Goal: Task Accomplishment & Management: Use online tool/utility

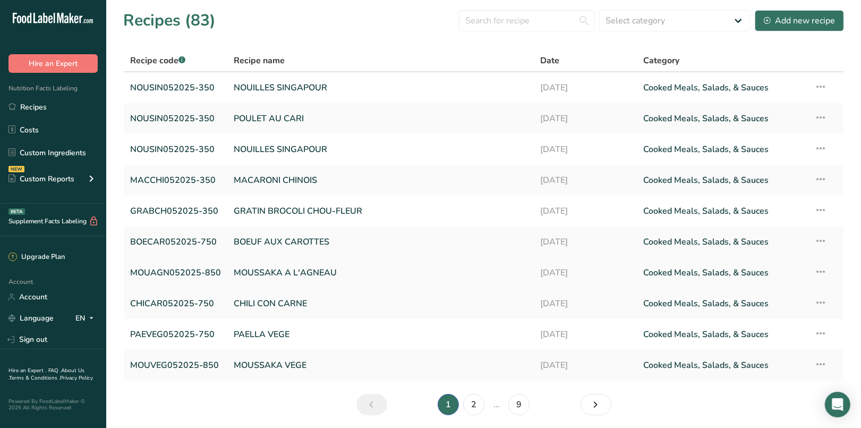
drag, startPoint x: 468, startPoint y: 315, endPoint x: 437, endPoint y: 279, distance: 46.7
click at [468, 315] on td "CHILI CON CARNE" at bounding box center [380, 303] width 307 height 31
click at [44, 104] on link "Recipes" at bounding box center [53, 107] width 106 height 20
click at [520, 20] on input "text" at bounding box center [527, 20] width 136 height 21
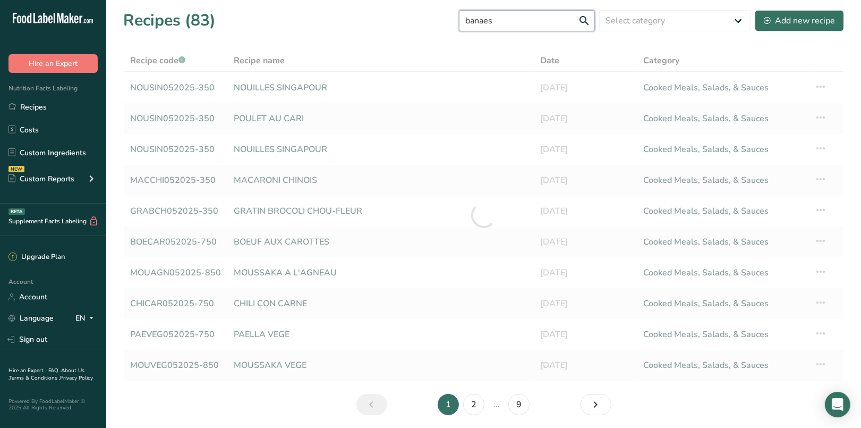
type input "banaes"
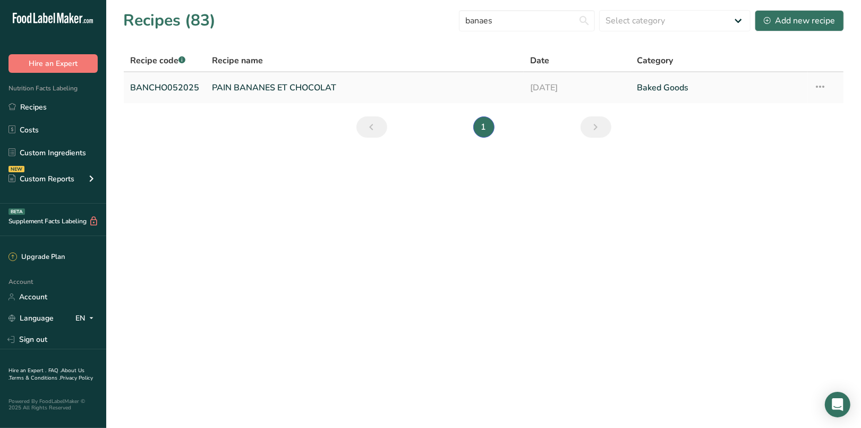
click at [298, 83] on link "PAIN BANANES ET CHOCOLAT" at bounding box center [365, 88] width 306 height 22
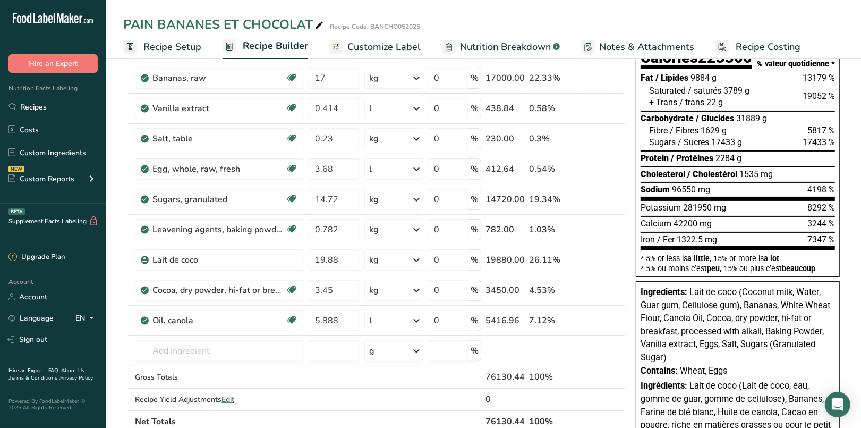
scroll to position [131, 0]
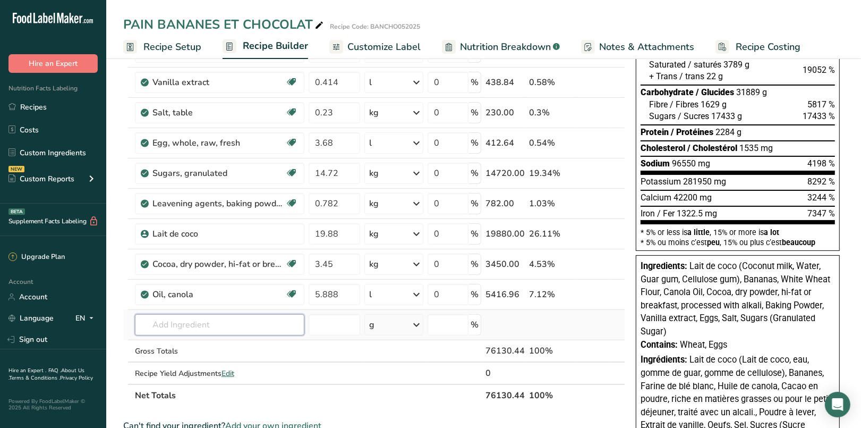
click at [243, 325] on input "text" at bounding box center [220, 324] width 170 height 21
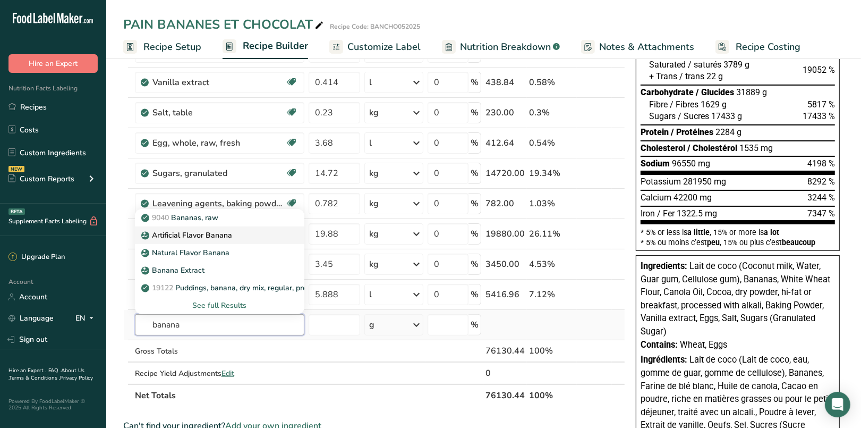
type input "banana"
click at [210, 230] on p "Artificial Flavor Banana" at bounding box center [187, 235] width 89 height 11
type input "Artificial Flavor Banana"
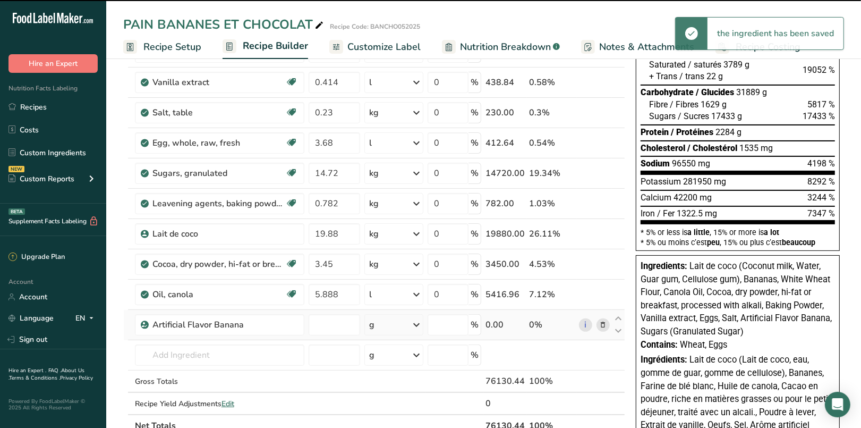
type input "0"
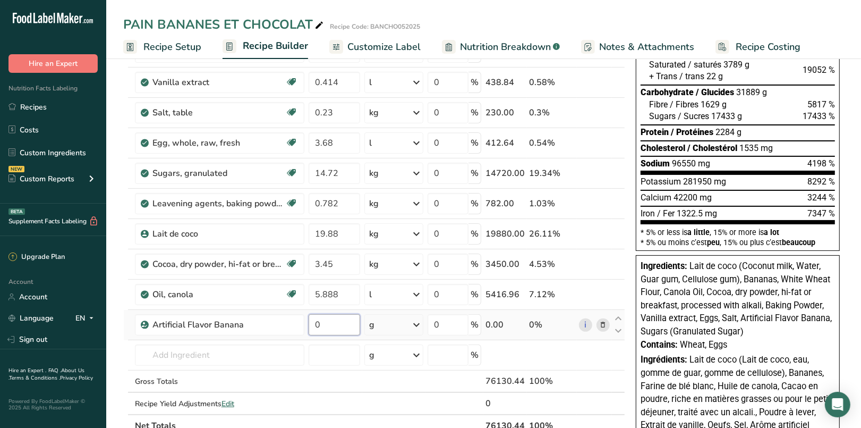
click at [331, 325] on input "0" at bounding box center [335, 324] width 52 height 21
type input "0.3"
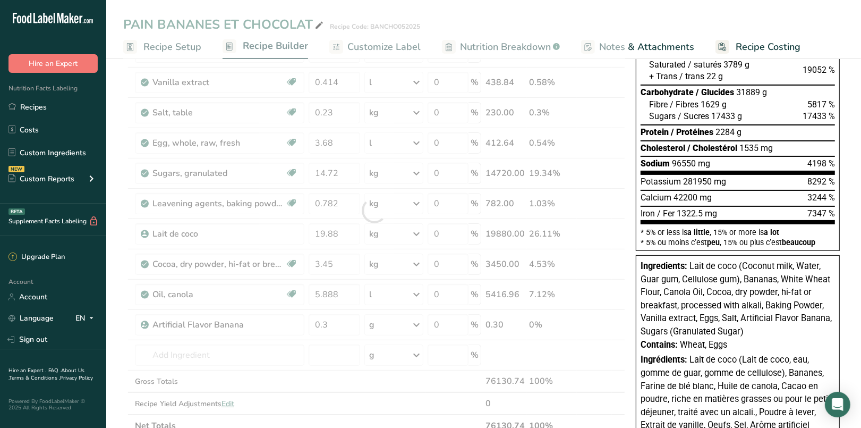
click at [383, 317] on div "Ingredient * Amount * Unit * Waste * .a-a{fill:#347362;}.b-a{fill:#fff;} Grams …" at bounding box center [374, 210] width 502 height 453
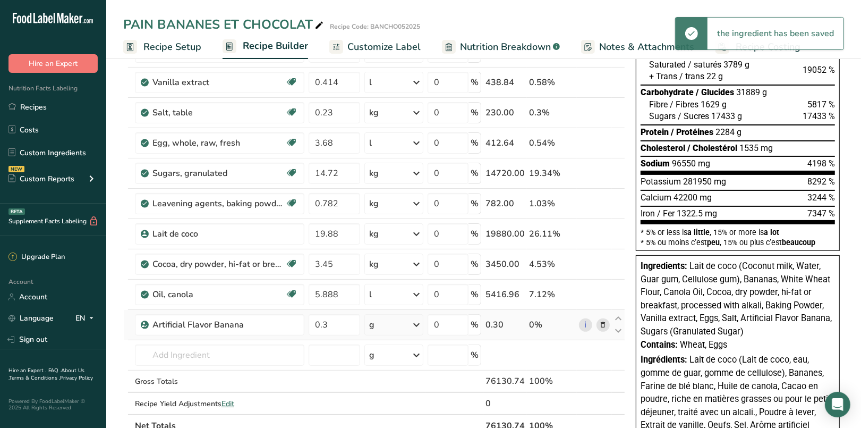
click at [420, 321] on icon at bounding box center [416, 324] width 13 height 19
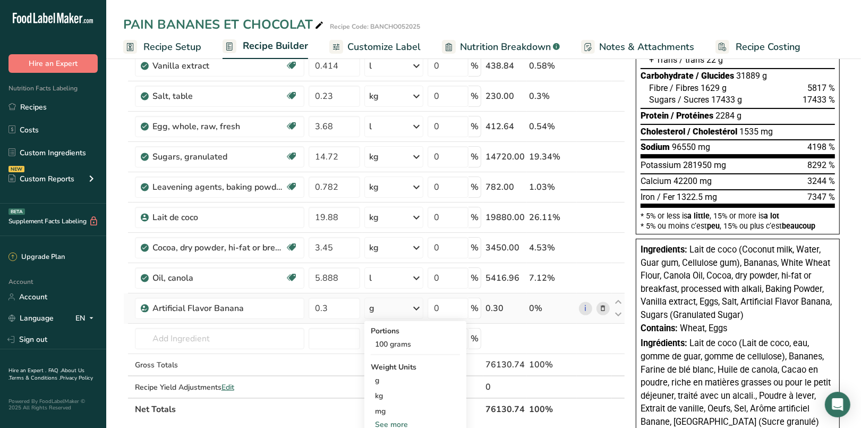
scroll to position [306, 0]
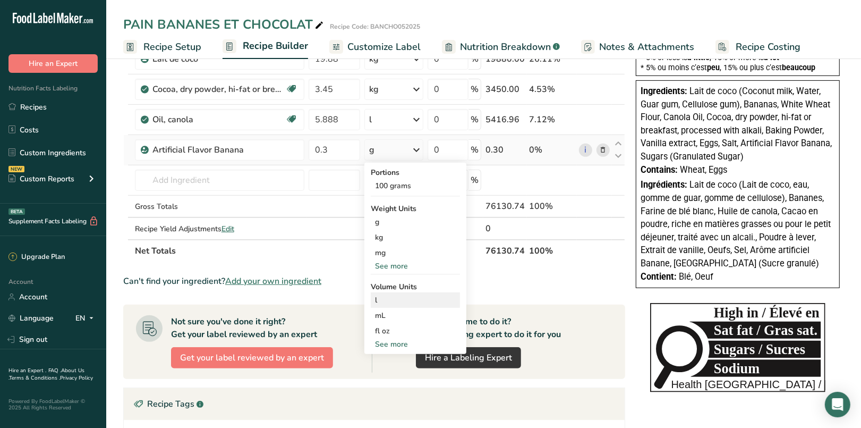
click at [397, 302] on div "l" at bounding box center [415, 299] width 81 height 11
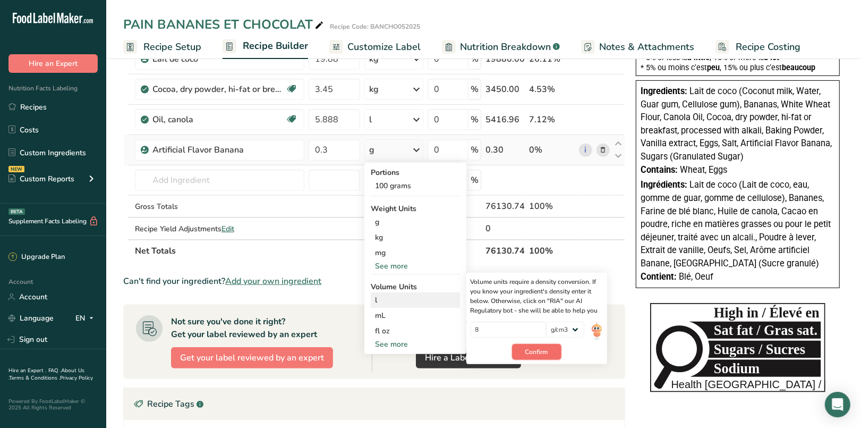
click at [534, 349] on span "Confirm" at bounding box center [537, 352] width 23 height 10
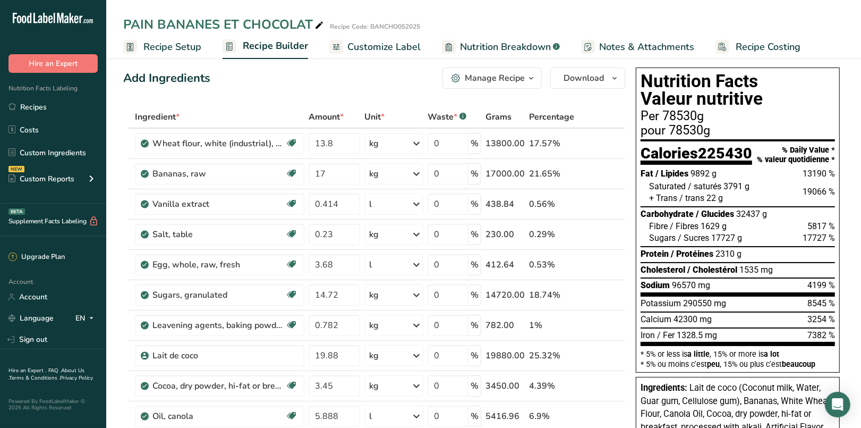
scroll to position [0, 0]
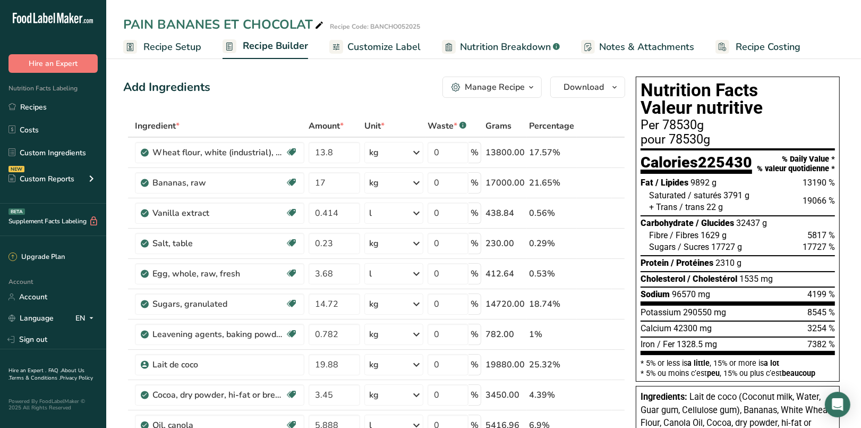
click at [390, 49] on span "Customize Label" at bounding box center [384, 47] width 73 height 14
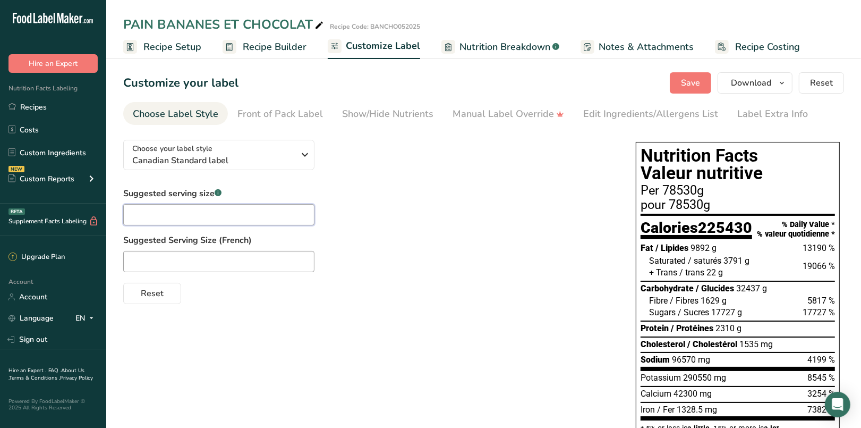
click at [182, 215] on input "text" at bounding box center [218, 214] width 191 height 21
type input "1/8 package"
click at [178, 257] on input "text" at bounding box center [218, 261] width 191 height 21
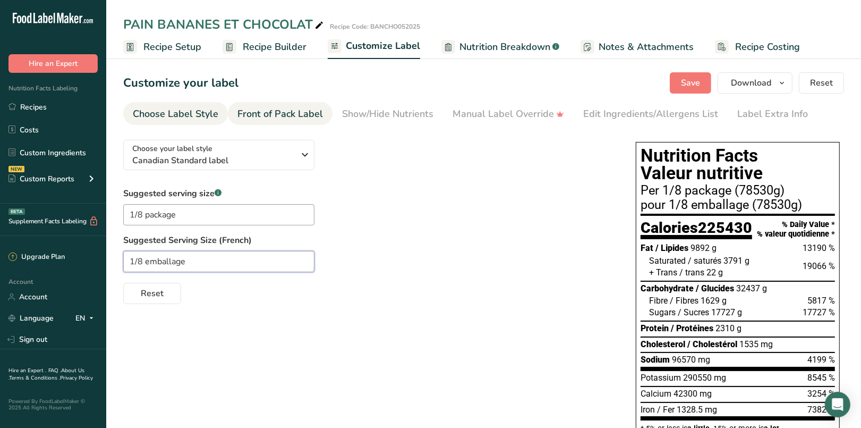
type input "1/8 emballage"
click at [258, 109] on div "Front of Pack Label" at bounding box center [281, 114] width 86 height 14
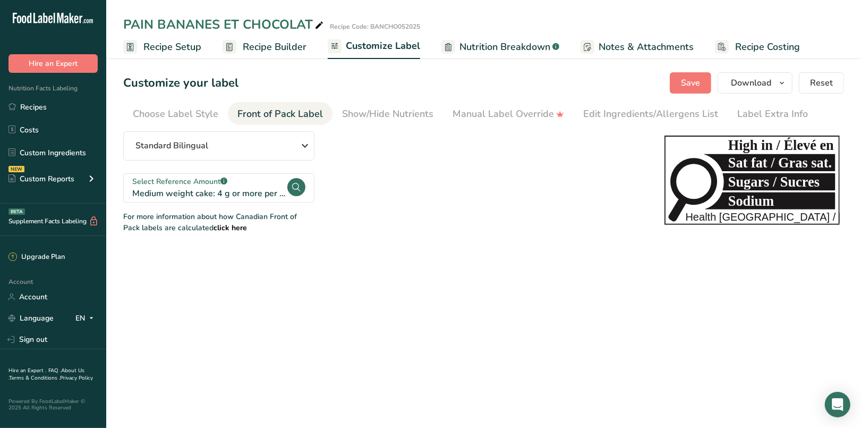
click at [163, 40] on span "Recipe Setup" at bounding box center [172, 47] width 58 height 14
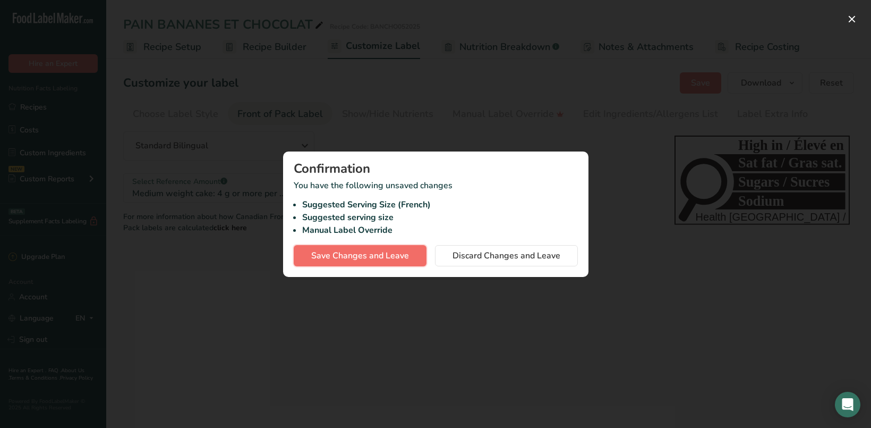
click at [366, 258] on span "Save Changes and Leave" at bounding box center [360, 255] width 98 height 13
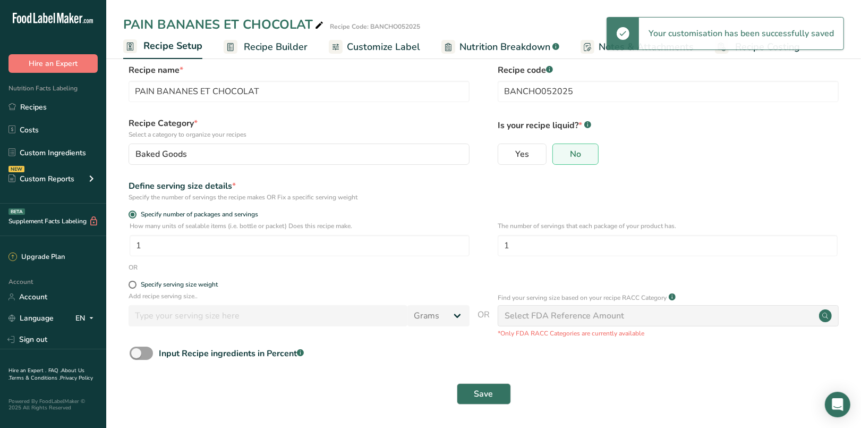
scroll to position [13, 0]
click at [134, 283] on span at bounding box center [133, 285] width 8 height 8
click at [134, 283] on input "Specify serving size weight" at bounding box center [132, 284] width 7 height 7
radio input "true"
radio input "false"
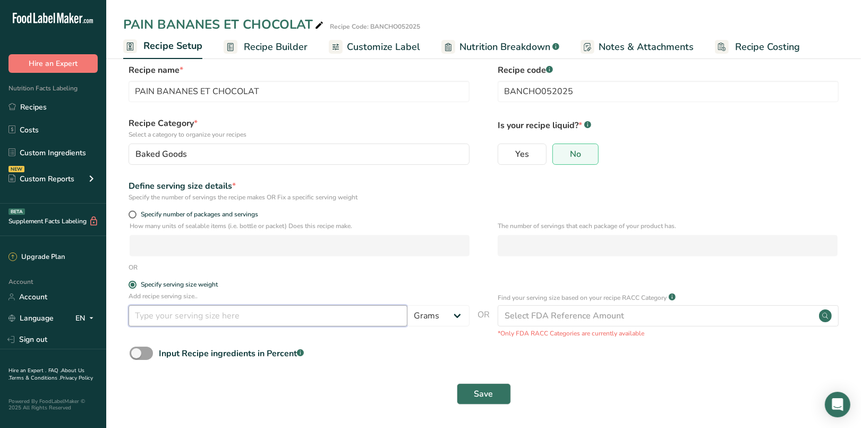
click at [162, 312] on input "number" at bounding box center [268, 315] width 279 height 21
type input "81"
click at [492, 393] on span "Save" at bounding box center [484, 393] width 19 height 13
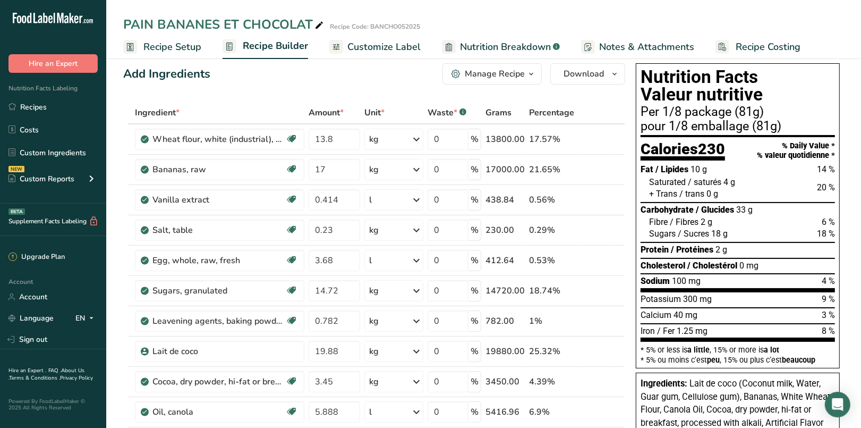
click at [387, 49] on span "Customize Label" at bounding box center [384, 47] width 73 height 14
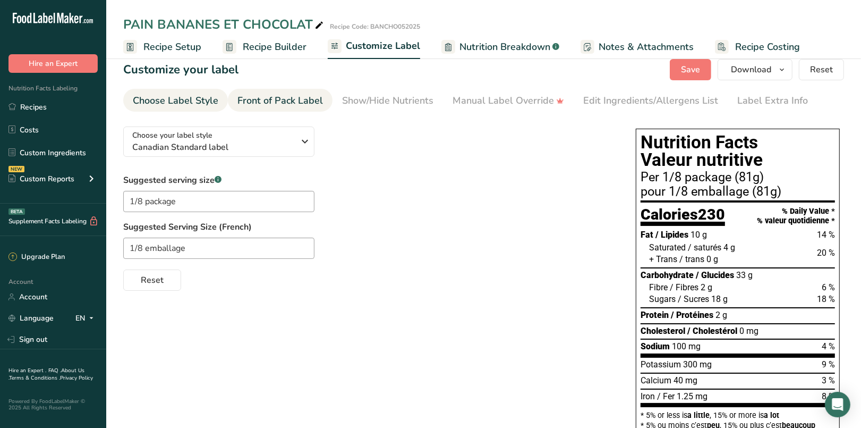
click at [286, 98] on div "Front of Pack Label" at bounding box center [281, 101] width 86 height 14
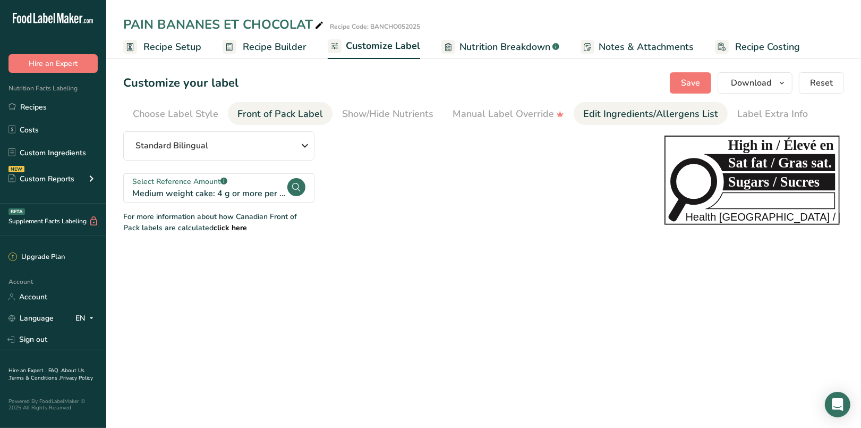
click at [660, 118] on div "Edit Ingredients/Allergens List" at bounding box center [650, 114] width 135 height 14
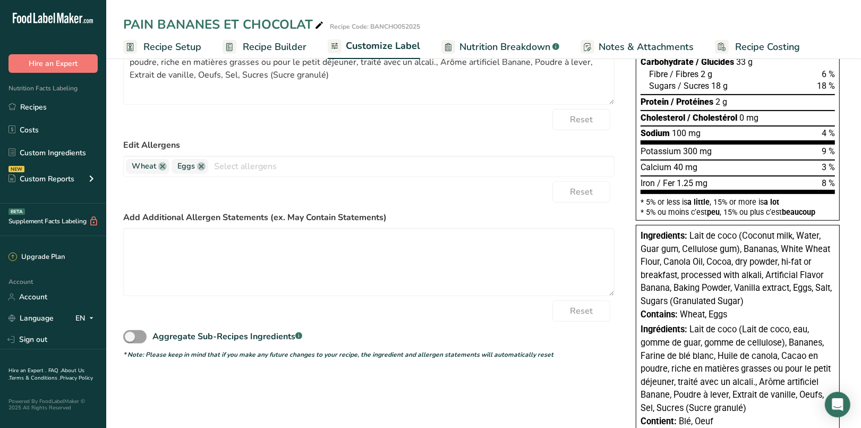
scroll to position [228, 0]
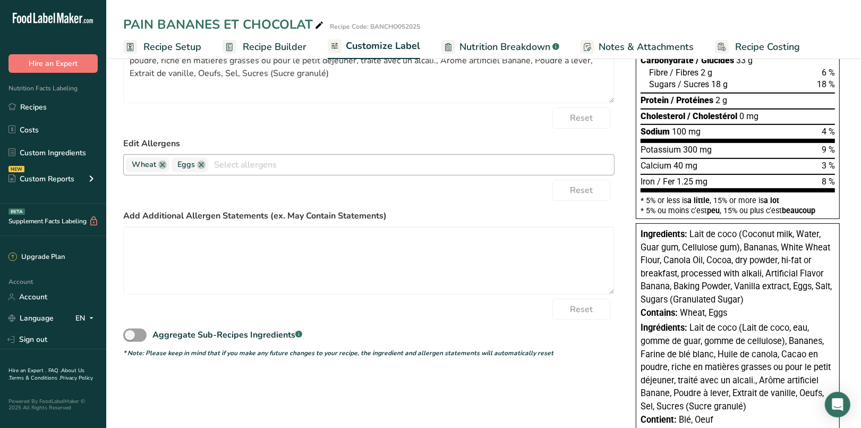
click at [301, 163] on input "text" at bounding box center [411, 164] width 406 height 16
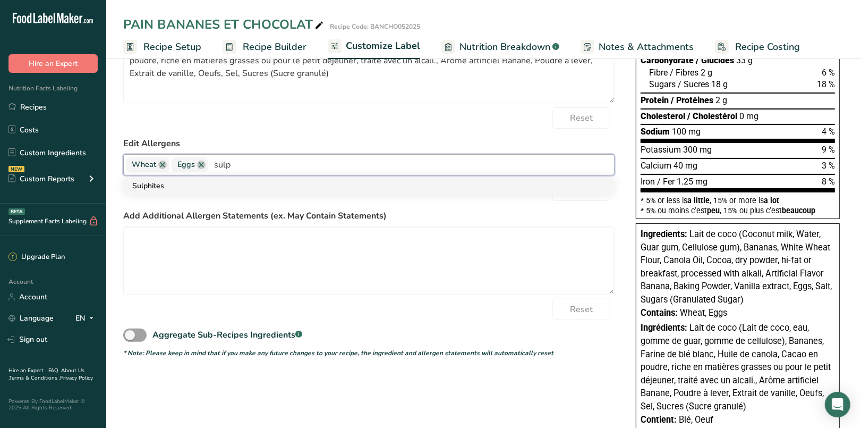
type input "sulp"
click at [220, 184] on link "Sulphites" at bounding box center [369, 186] width 490 height 18
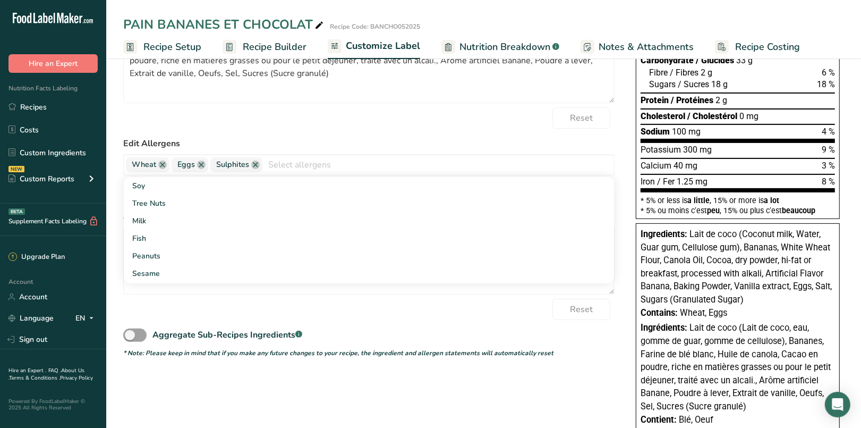
click at [378, 120] on div "Reset" at bounding box center [369, 117] width 492 height 21
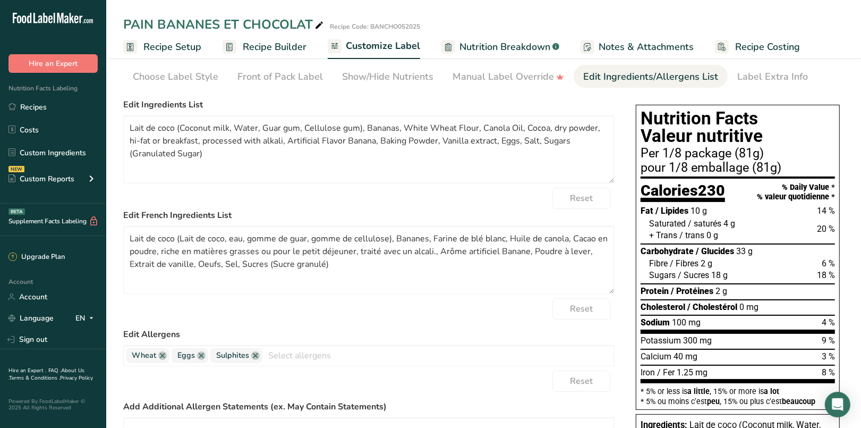
scroll to position [0, 0]
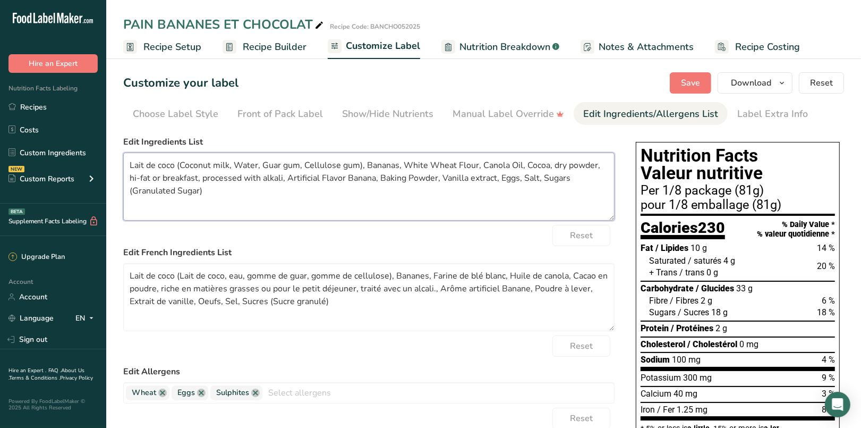
drag, startPoint x: 174, startPoint y: 166, endPoint x: 122, endPoint y: 170, distance: 51.7
click at [122, 170] on section "Customize your label Save Download Choose what to show on your downloaded label…" at bounding box center [483, 370] width 755 height 631
click at [143, 166] on textarea "Conconut milk (Coconut milk, Water, Guar gum, Cellulose gum), Bananas, White Wh…" at bounding box center [369, 186] width 492 height 68
click at [185, 160] on textarea "Coconut milk (Coconut milk, Water, Guar gum, Cellulose gum), Bananas, White Whe…" at bounding box center [369, 186] width 492 height 68
click at [244, 166] on textarea "Coconut milk (coconut milk, Water, Guar gum, Cellulose gum), Bananas, White Whe…" at bounding box center [369, 186] width 492 height 68
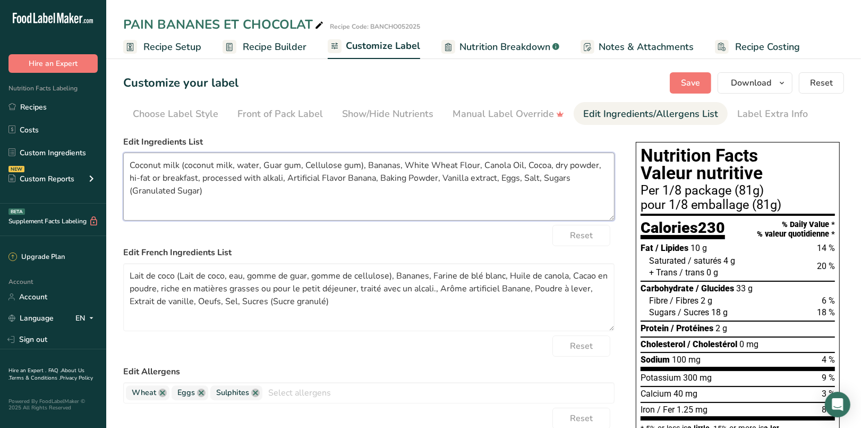
click at [268, 167] on textarea "Coconut milk (coconut milk, water, Guar gum, Cellulose gum), Bananas, White Whe…" at bounding box center [369, 186] width 492 height 68
click at [303, 163] on textarea "Coconut milk (coconut milk, water, guar gum, Cellulose gum), Bananas, White Whe…" at bounding box center [369, 186] width 492 height 68
drag, startPoint x: 416, startPoint y: 163, endPoint x: 403, endPoint y: 164, distance: 13.4
click at [403, 164] on textarea "Coconut milk (coconut milk, water, guar gum, cellulose gum), Bananas, White Whe…" at bounding box center [369, 186] width 492 height 68
click at [466, 163] on textarea "Coconut milk (coconut milk, water, guar gum, cellulose gum), Bananas, Enriched …" at bounding box center [369, 186] width 492 height 68
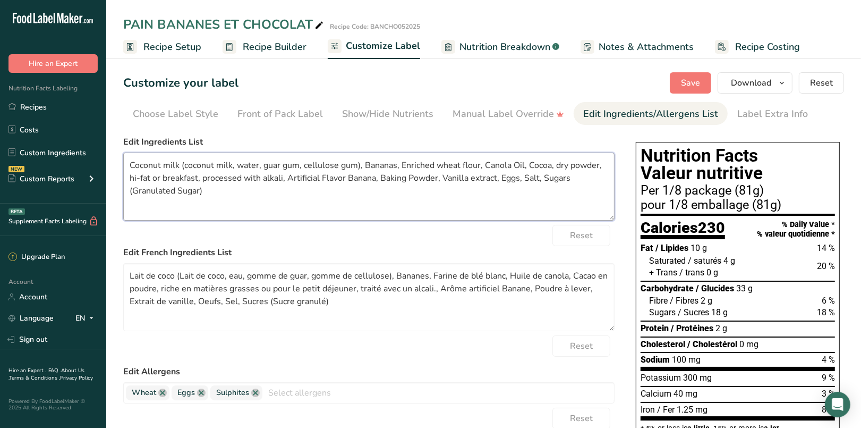
click at [513, 163] on textarea "Coconut milk (coconut milk, water, guar gum, cellulose gum), Bananas, Enriched …" at bounding box center [369, 186] width 492 height 68
drag, startPoint x: 286, startPoint y: 178, endPoint x: 553, endPoint y: 165, distance: 267.1
click at [553, 164] on textarea "Coconut milk (coconut milk, water, guar gum, cellulose gum), Bananas, Enriched …" at bounding box center [369, 186] width 492 height 68
drag, startPoint x: 185, startPoint y: 181, endPoint x: 156, endPoint y: 176, distance: 29.2
click at [156, 176] on textarea "Coconut milk (coconut milk, water, guar gum, cellulose gum), Bananas, Enriched …" at bounding box center [369, 186] width 492 height 68
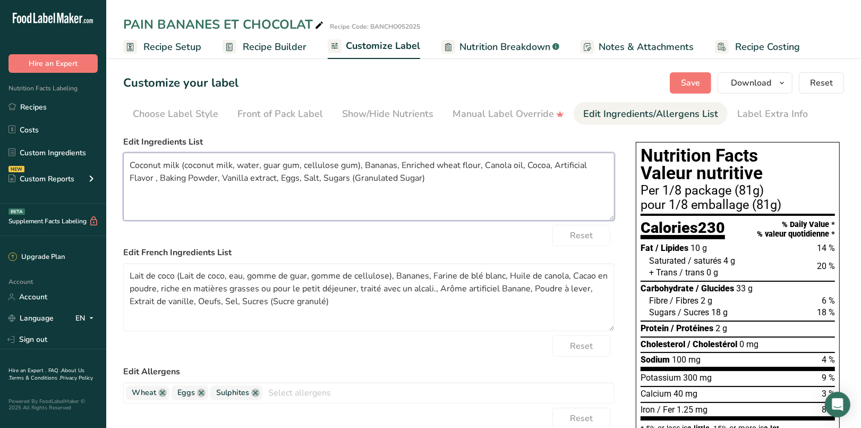
click at [556, 166] on textarea "Coconut milk (coconut milk, water, guar gum, cellulose gum), Bananas, Enriched …" at bounding box center [369, 186] width 492 height 68
click at [555, 165] on textarea "Coconut milk (coconut milk, water, guar gum, cellulose gum), Bananas, Enriched …" at bounding box center [369, 186] width 492 height 68
paste textarea "Banana"
click at [134, 178] on textarea "Coconut milk (coconut milk, water, guar gum, cellulose gum), Bananas, Enriched …" at bounding box center [369, 186] width 492 height 68
click at [164, 177] on textarea "Coconut milk (coconut milk, water, guar gum, cellulose gum), Bananas, Enriched …" at bounding box center [369, 186] width 492 height 68
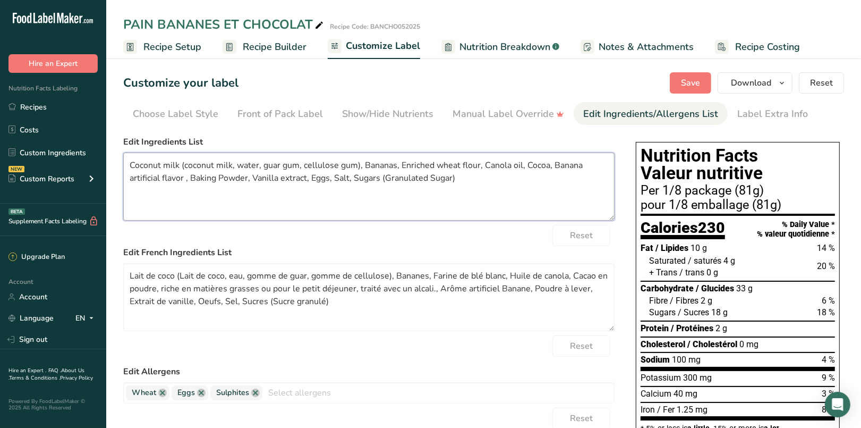
click at [185, 175] on textarea "Coconut milk (coconut milk, water, guar gum, cellulose gum), Bananas, Enriched …" at bounding box center [369, 186] width 492 height 68
click at [187, 180] on textarea "Coconut milk (coconut milk, water, guar gum, cellulose gum), Bananas, Enriched …" at bounding box center [369, 186] width 492 height 68
click at [260, 177] on textarea "Coconut milk (coconut milk, water, guar gum, cellulose gum), Bananas, Enriched …" at bounding box center [369, 186] width 492 height 68
click at [352, 179] on textarea "Coconut milk (coconut milk, water, guar gum, cellulose gum), Bananas, Enriched …" at bounding box center [369, 186] width 492 height 68
drag, startPoint x: 548, startPoint y: 178, endPoint x: 467, endPoint y: 177, distance: 80.8
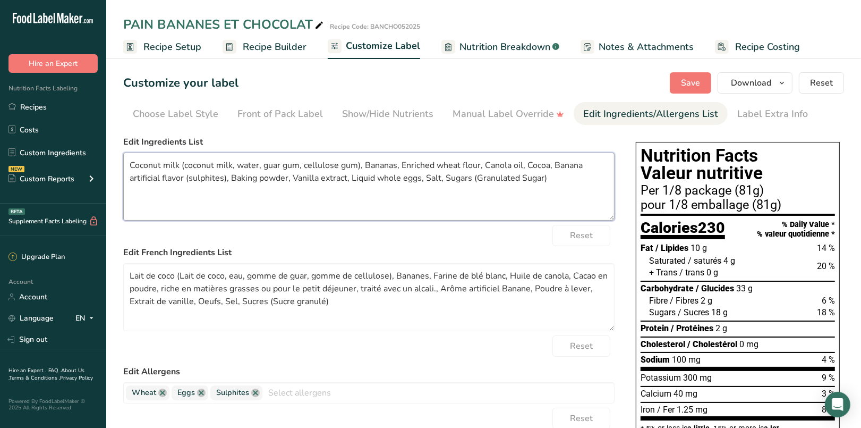
click at [467, 177] on textarea "Coconut milk (coconut milk, water, guar gum, cellulose gum), Bananas, Enriched …" at bounding box center [369, 186] width 492 height 68
drag, startPoint x: 398, startPoint y: 166, endPoint x: 365, endPoint y: 164, distance: 33.0
click at [365, 164] on textarea "Coconut milk (coconut milk, water, guar gum, cellulose gum), Bananas, Enriched …" at bounding box center [369, 186] width 492 height 68
click at [130, 164] on textarea "Coconut milk (coconut milk, water, guar gum, cellulose gum), Enriched wheat flo…" at bounding box center [369, 186] width 492 height 68
paste textarea "Bananas,"
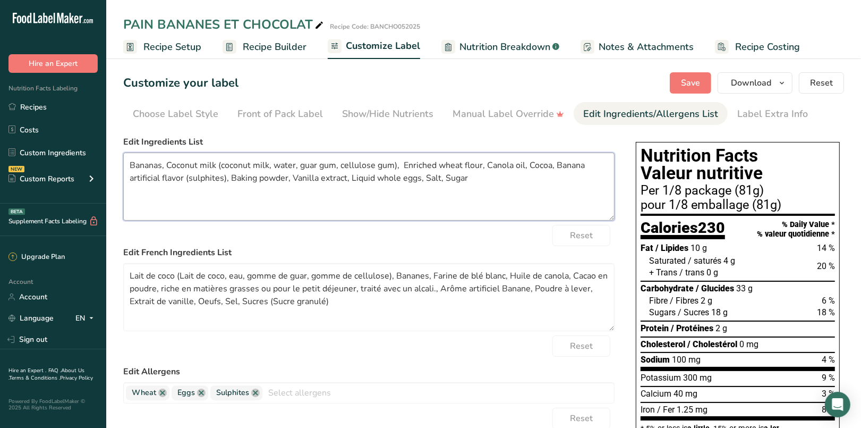
drag, startPoint x: 470, startPoint y: 183, endPoint x: 446, endPoint y: 177, distance: 25.1
click at [446, 177] on textarea "Bananas, Coconut milk (coconut milk, water, guar gum, cellulose gum), Enriched …" at bounding box center [369, 186] width 492 height 68
click at [168, 165] on textarea "Bananas, Coconut milk (coconut milk, water, guar gum, cellulose gum), Enriched …" at bounding box center [369, 186] width 492 height 68
paste textarea "Sugar"
drag, startPoint x: 512, startPoint y: 166, endPoint x: 430, endPoint y: 165, distance: 81.3
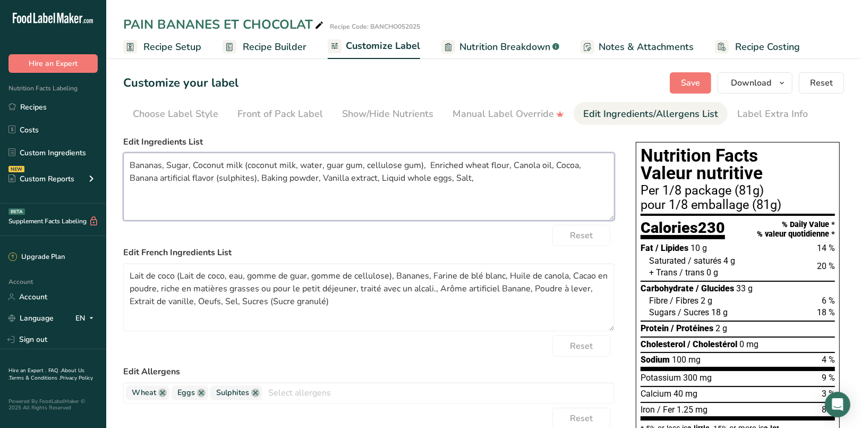
click at [430, 165] on textarea "Bananas, Sugar, Coconut milk (coconut milk, water, guar gum, cellulose gum), En…" at bounding box center [369, 186] width 492 height 68
click at [193, 165] on textarea "Bananas, Sugar, Coconut milk (coconut milk, water, guar gum, cellulose gum), Ca…" at bounding box center [369, 186] width 492 height 68
paste textarea "Enriched wheat flour,"
click at [513, 167] on textarea "Bananas, Sugar, Enriched wheat flour, Coconut milk (coconut milk, water, guar g…" at bounding box center [369, 186] width 492 height 68
click at [450, 177] on textarea "Bananas, Sugar, Enriched wheat flour, Coconut milk (coconut milk, water, guar g…" at bounding box center [369, 186] width 492 height 68
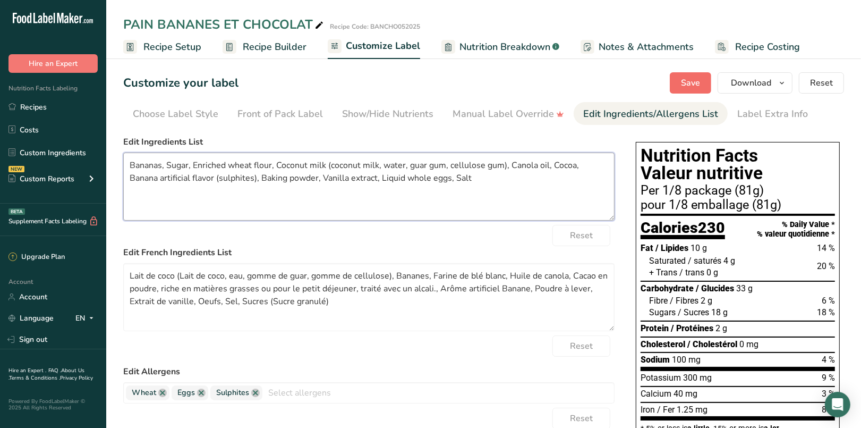
type textarea "Bananas, Sugar, Enriched wheat flour, Coconut milk (coconut milk, water, guar g…"
click at [707, 89] on button "Save" at bounding box center [690, 82] width 41 height 21
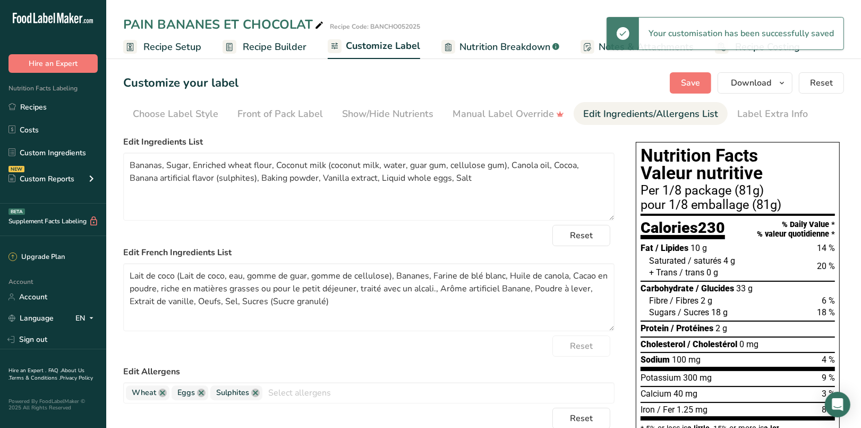
click at [294, 45] on span "Recipe Builder" at bounding box center [275, 47] width 64 height 14
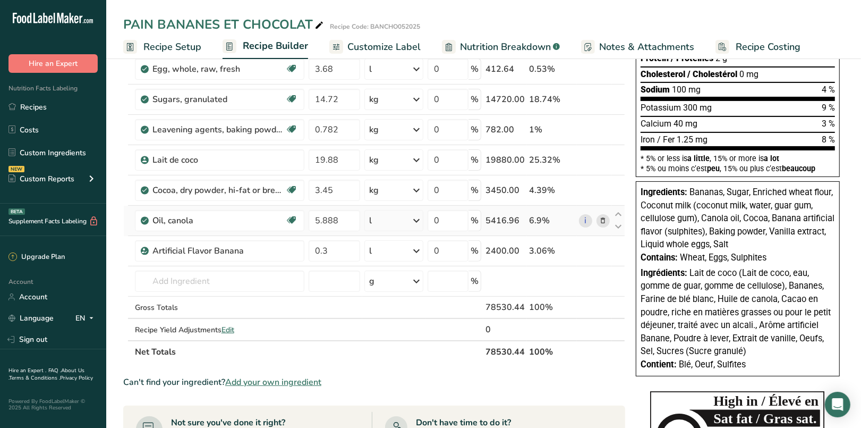
scroll to position [221, 0]
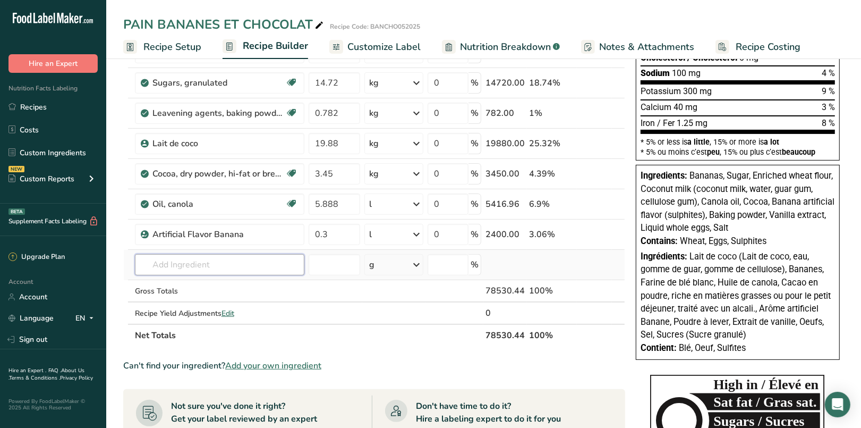
click at [204, 267] on input "text" at bounding box center [220, 264] width 170 height 21
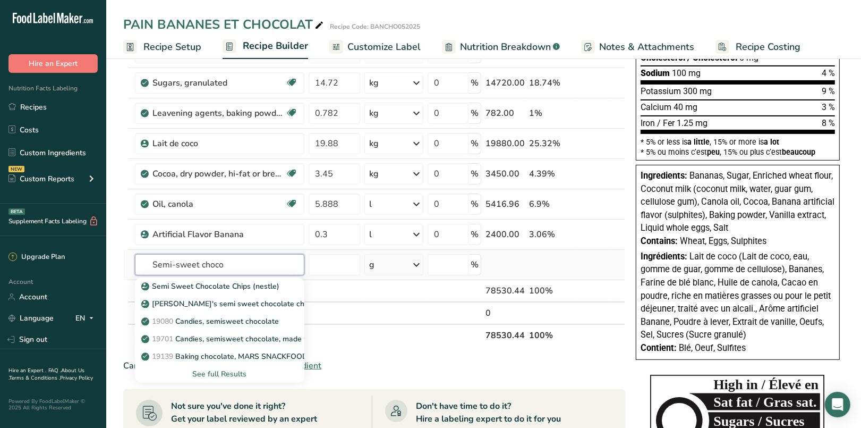
type input "Semi-sweet choco"
click at [228, 371] on div "See full Results" at bounding box center [219, 373] width 152 height 11
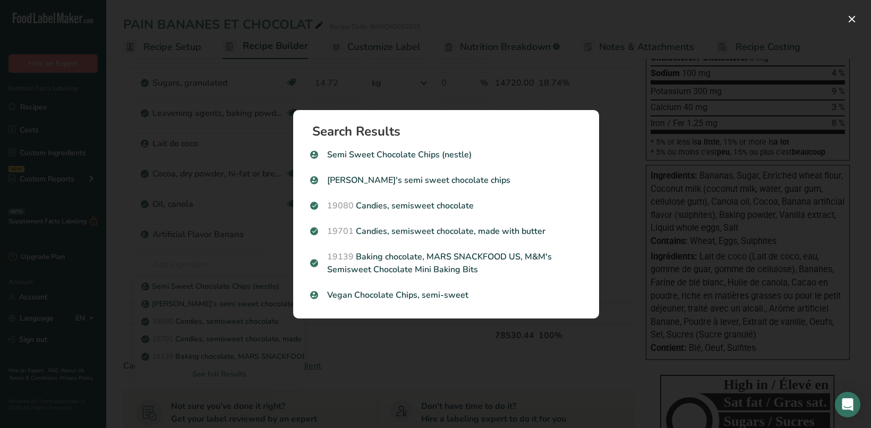
click at [596, 84] on div "Search results modal" at bounding box center [435, 214] width 871 height 428
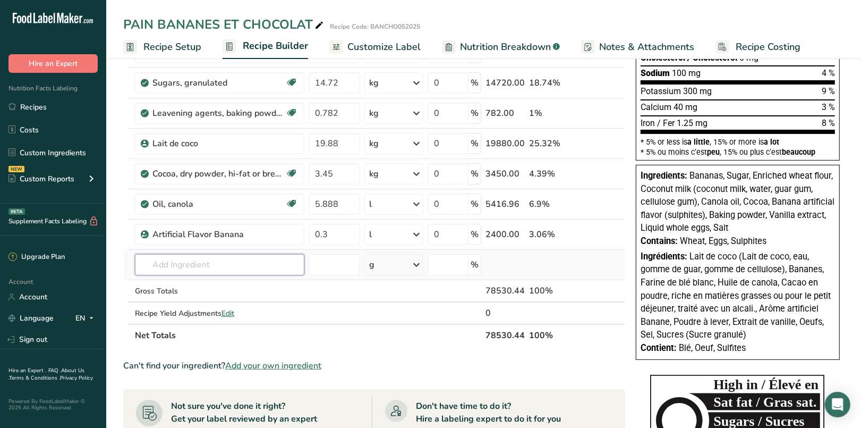
click at [155, 264] on input "text" at bounding box center [220, 264] width 170 height 21
click at [164, 260] on input "text" at bounding box center [220, 264] width 170 height 21
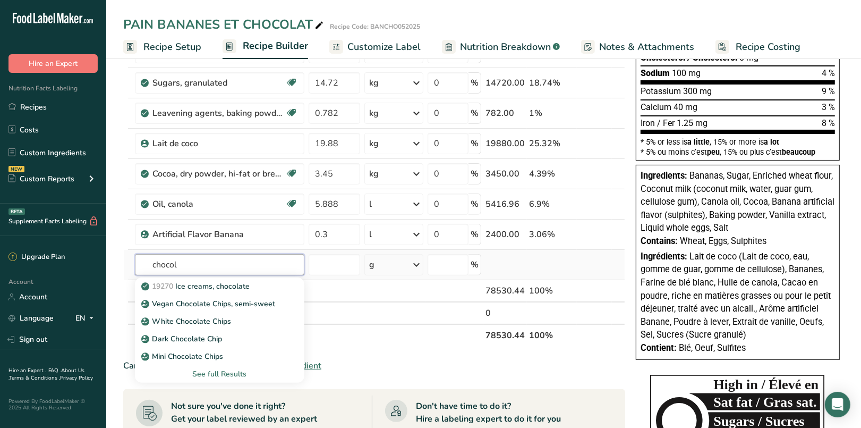
type input "chocol"
click at [219, 372] on div "See full Results" at bounding box center [219, 373] width 152 height 11
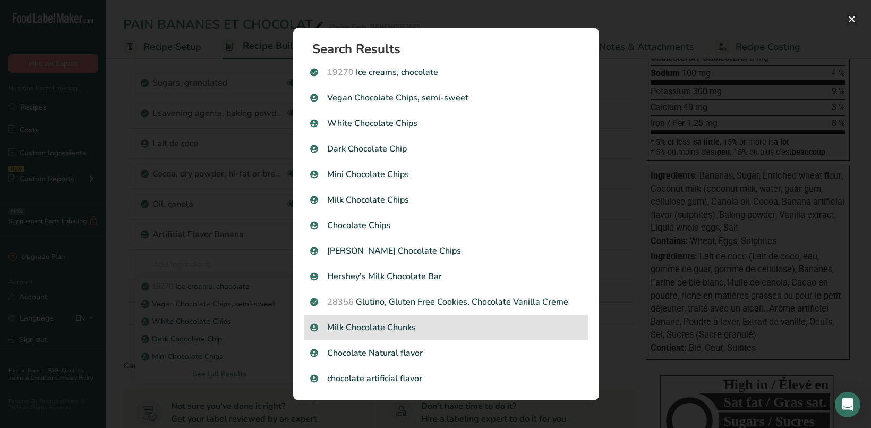
click at [361, 331] on p "Milk Chocolate Chunks" at bounding box center [446, 327] width 272 height 13
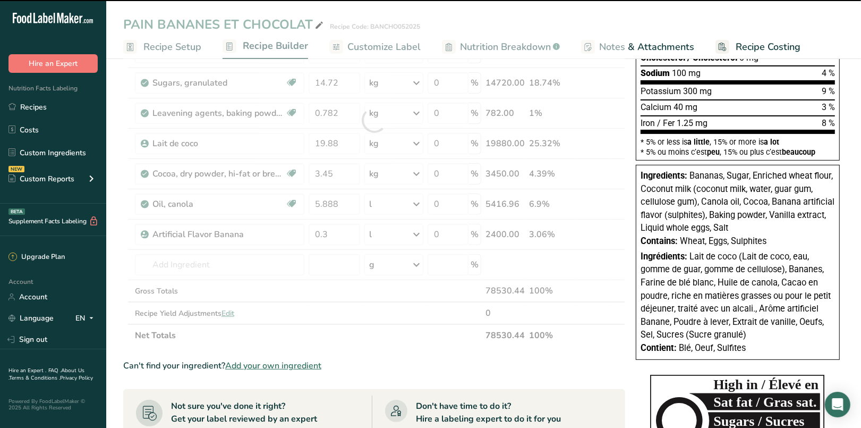
type input "0"
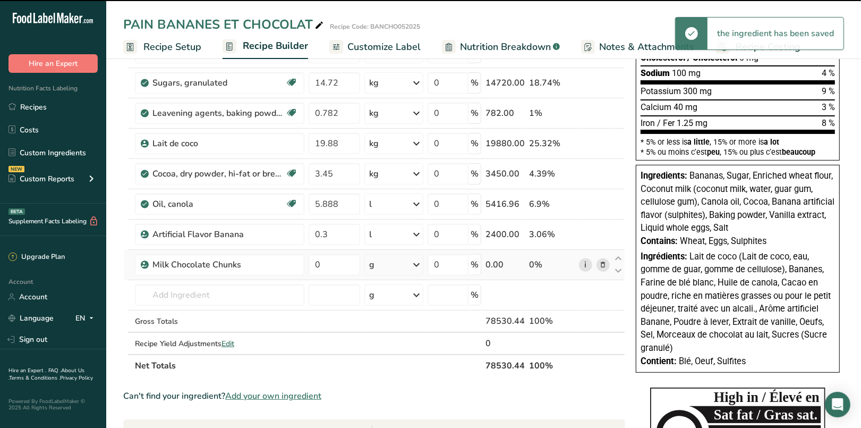
click at [588, 263] on link "i" at bounding box center [585, 264] width 13 height 13
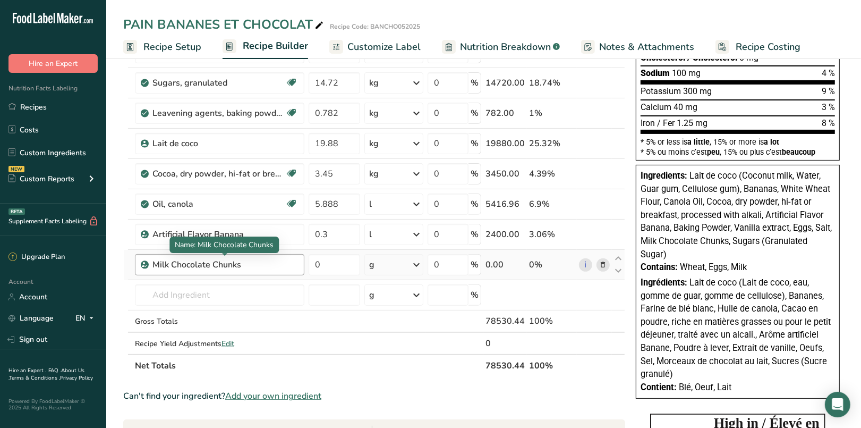
click at [270, 259] on div "Milk Chocolate Chunks" at bounding box center [218, 264] width 133 height 13
click at [602, 261] on icon at bounding box center [602, 264] width 7 height 11
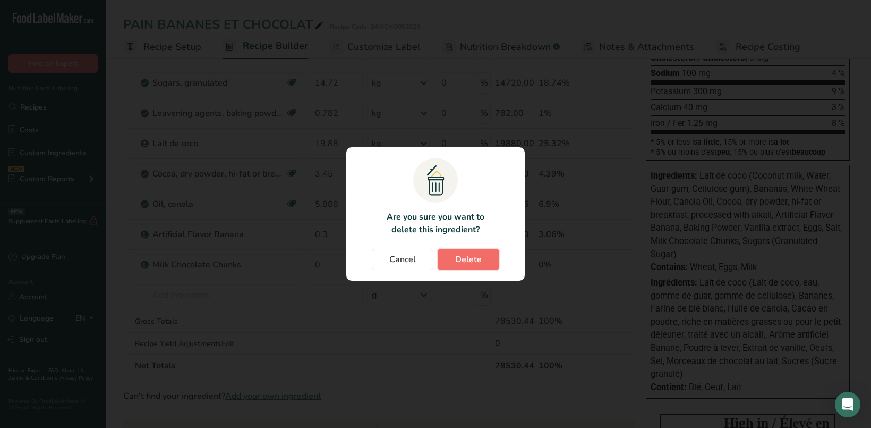
click at [457, 257] on span "Delete" at bounding box center [468, 259] width 27 height 13
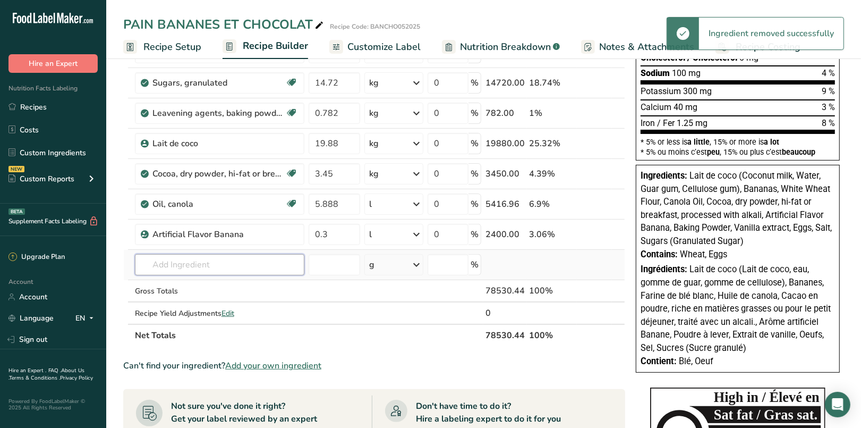
click at [234, 266] on input "text" at bounding box center [220, 264] width 170 height 21
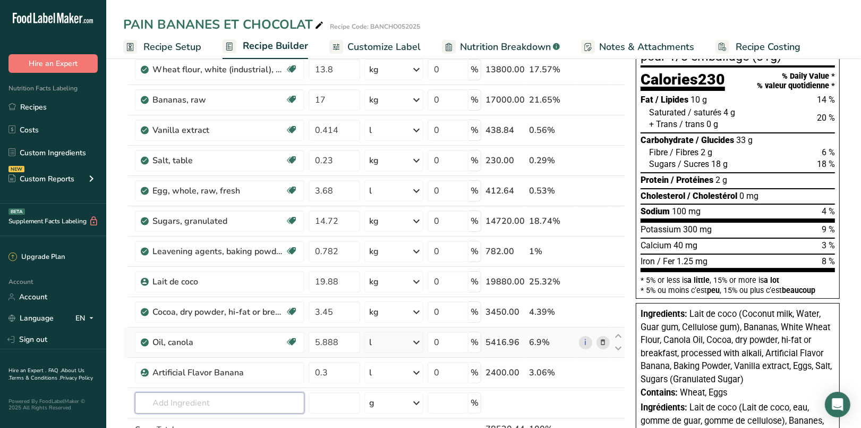
scroll to position [0, 0]
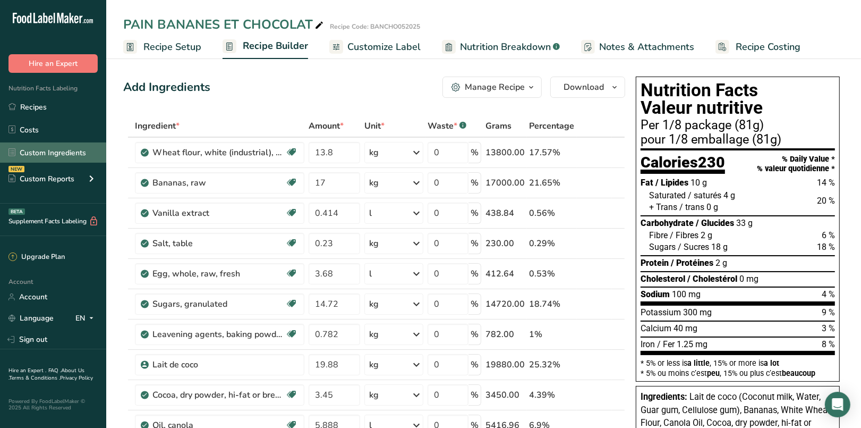
click at [41, 151] on link "Custom Ingredients" at bounding box center [53, 152] width 106 height 20
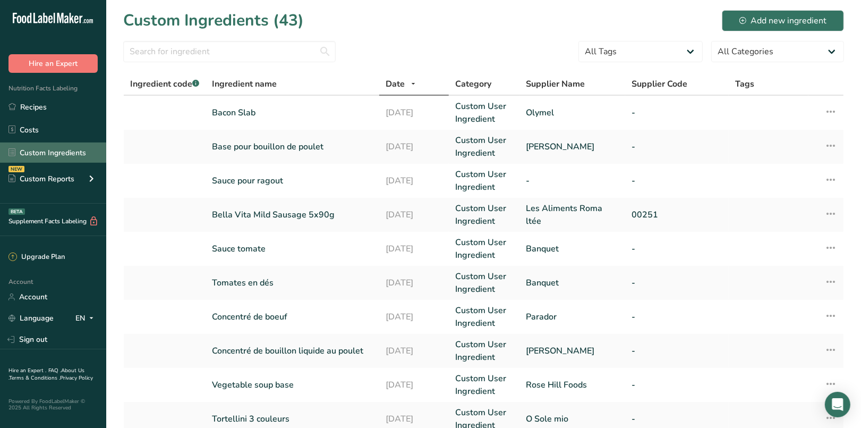
click at [70, 154] on link "Custom Ingredients" at bounding box center [53, 152] width 106 height 20
click at [804, 19] on div "Add new ingredient" at bounding box center [783, 20] width 87 height 13
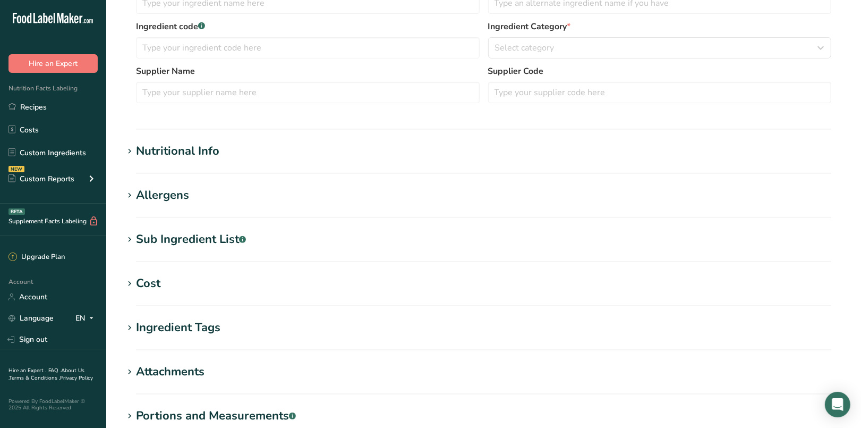
type input "Milk Chocolate Chunks"
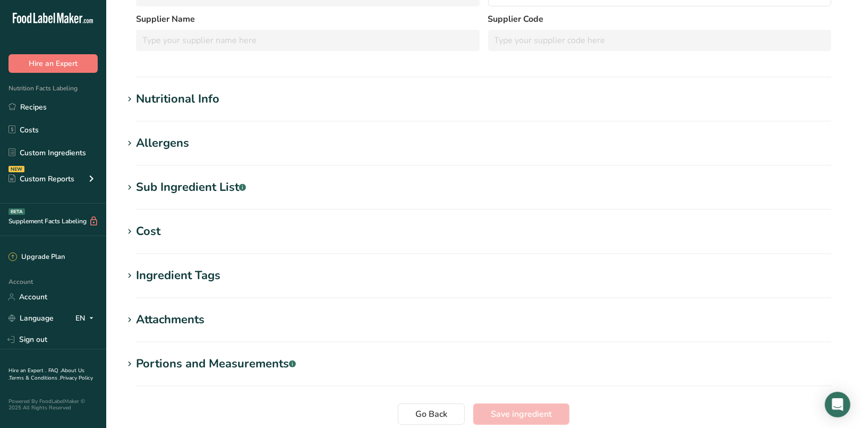
scroll to position [172, 0]
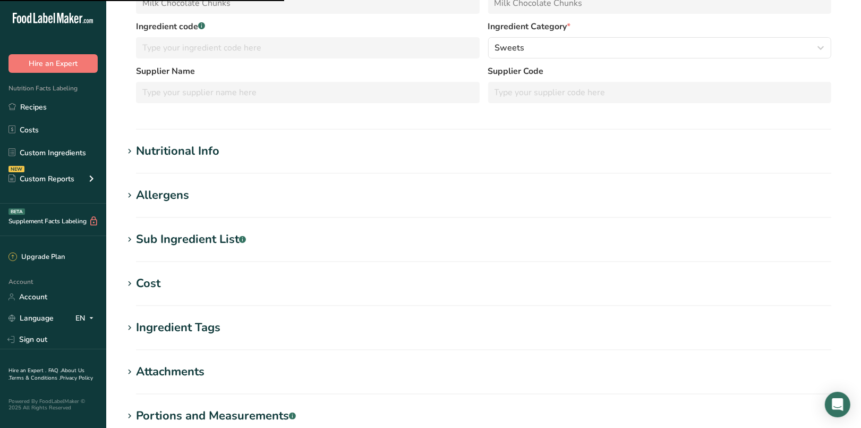
click at [157, 240] on div "Sub Ingredient List .a-a{fill:#347362;}.b-a{fill:#fff;}" at bounding box center [191, 240] width 110 height 18
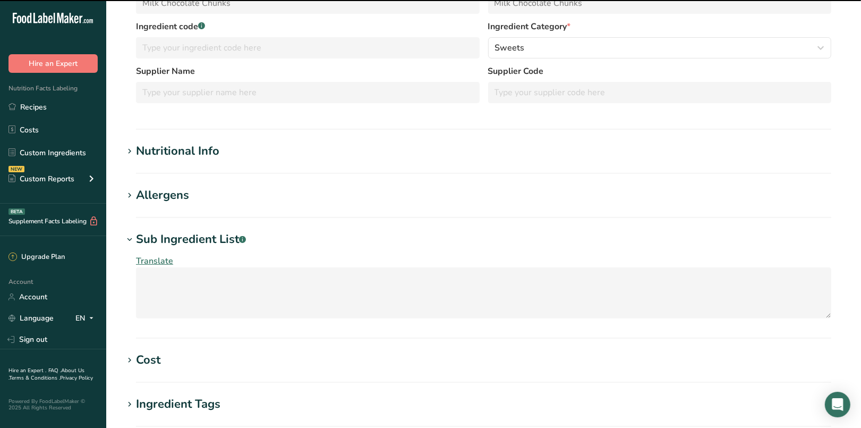
click at [175, 152] on div "Nutritional Info" at bounding box center [177, 151] width 83 height 18
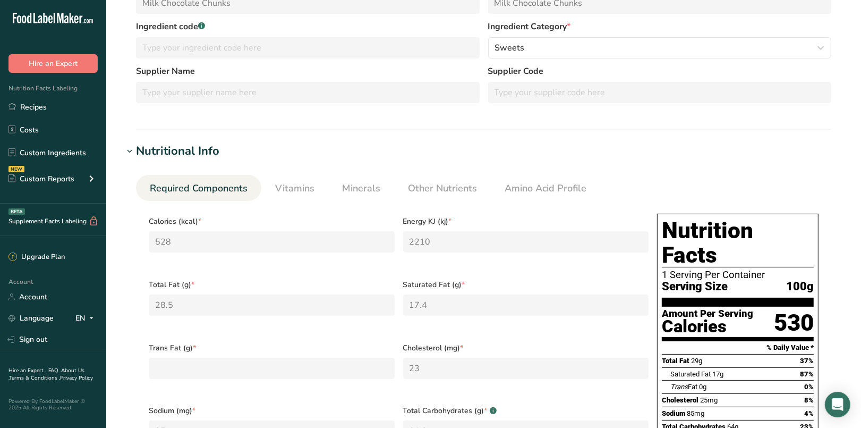
scroll to position [0, 0]
